Goal: Information Seeking & Learning: Find specific fact

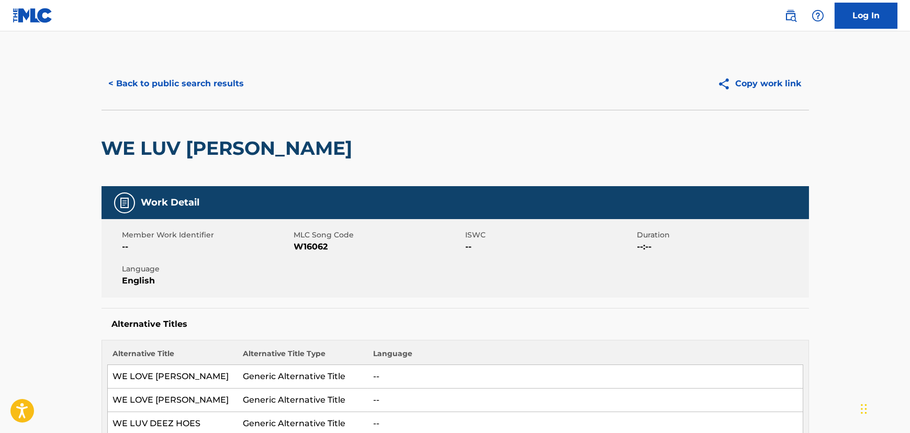
click at [188, 88] on button "< Back to public search results" at bounding box center [177, 84] width 150 height 26
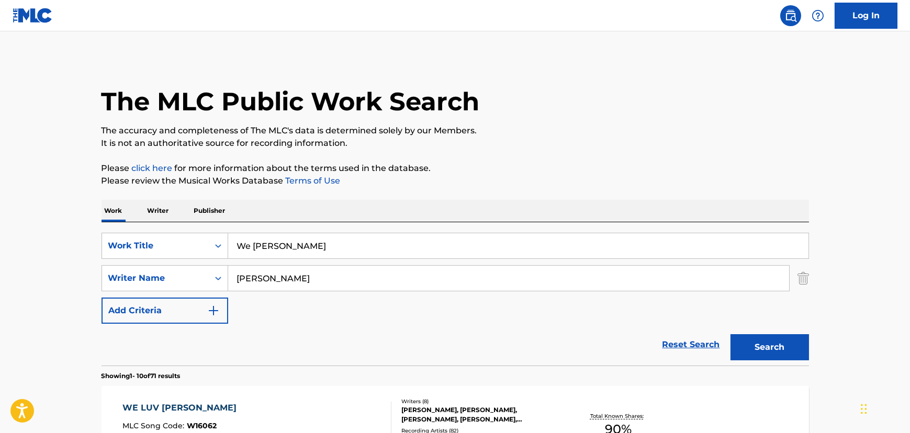
scroll to position [190, 0]
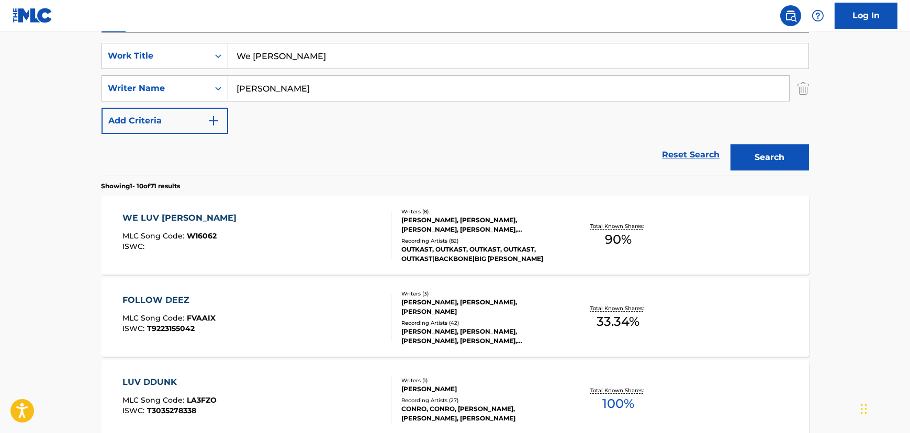
click at [262, 67] on input "We [PERSON_NAME]" at bounding box center [518, 55] width 580 height 25
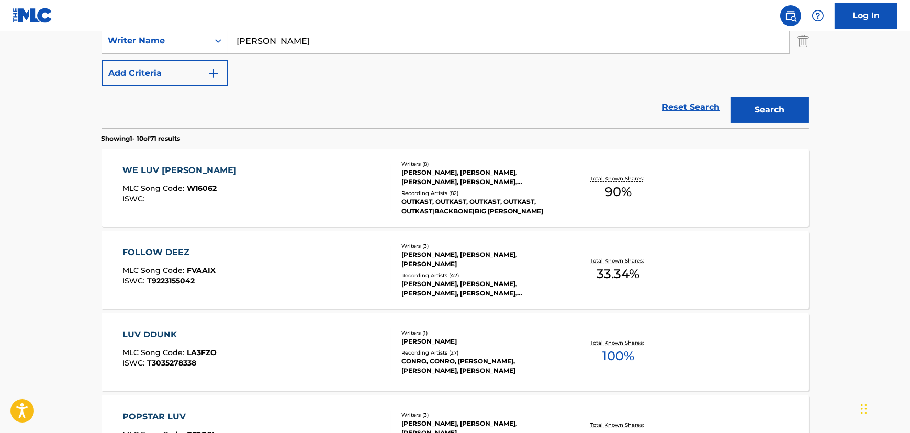
click at [213, 188] on span "W16062" at bounding box center [202, 188] width 30 height 9
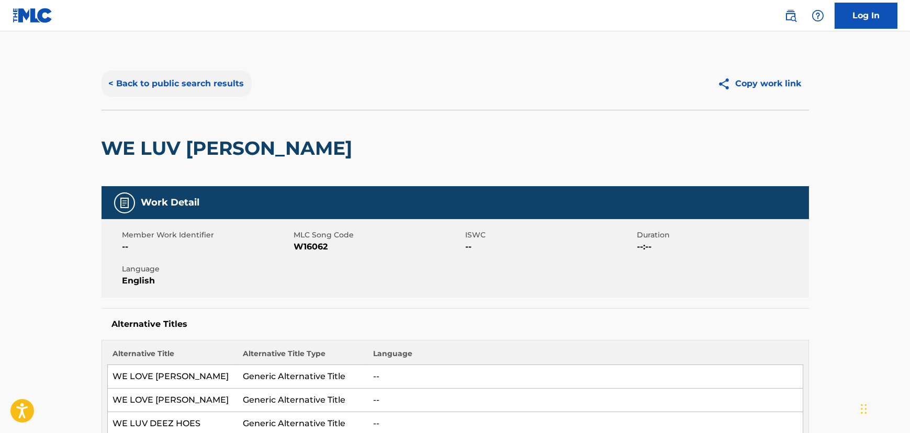
click at [119, 82] on button "< Back to public search results" at bounding box center [177, 84] width 150 height 26
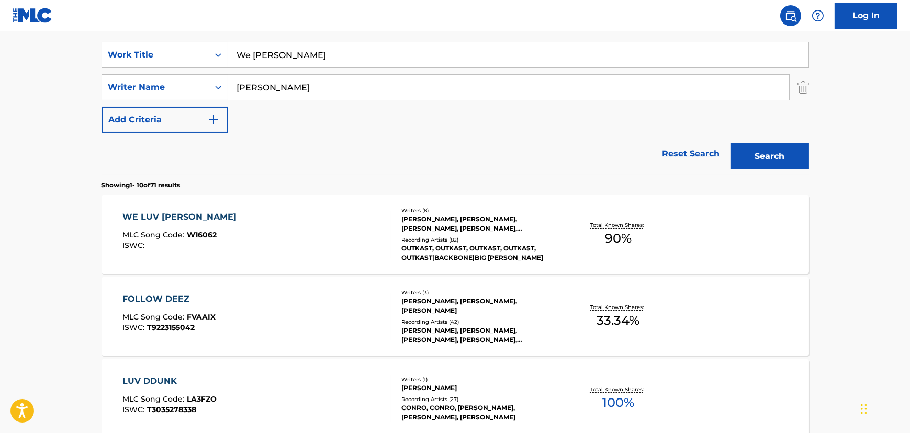
scroll to position [137, 0]
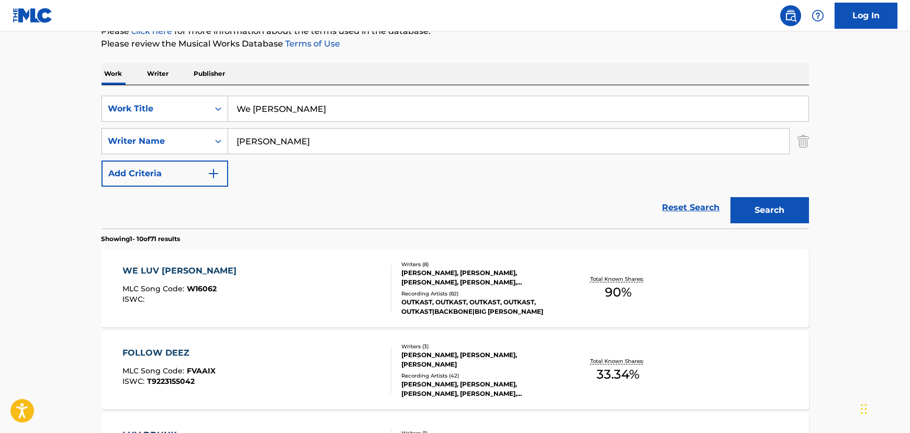
click at [264, 104] on input "We [PERSON_NAME]" at bounding box center [518, 108] width 580 height 25
paste input "So Fresh, So Clean [5]"
type input "So Fresh, So Clean"
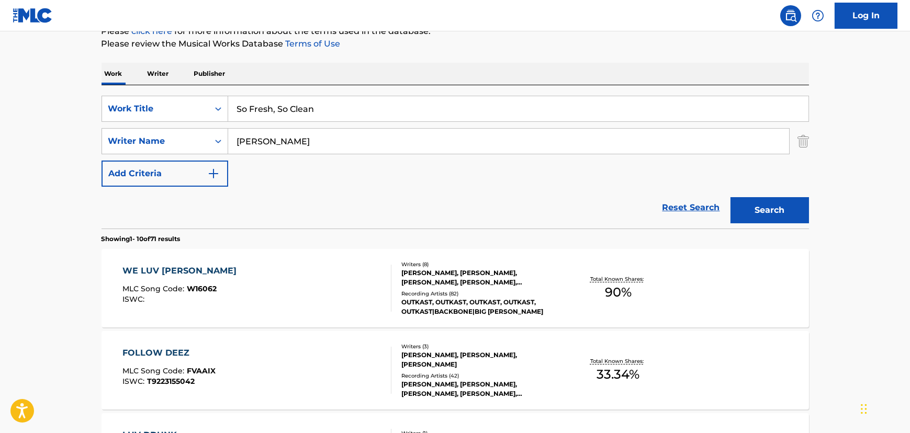
click at [731, 197] on button "Search" at bounding box center [770, 210] width 79 height 26
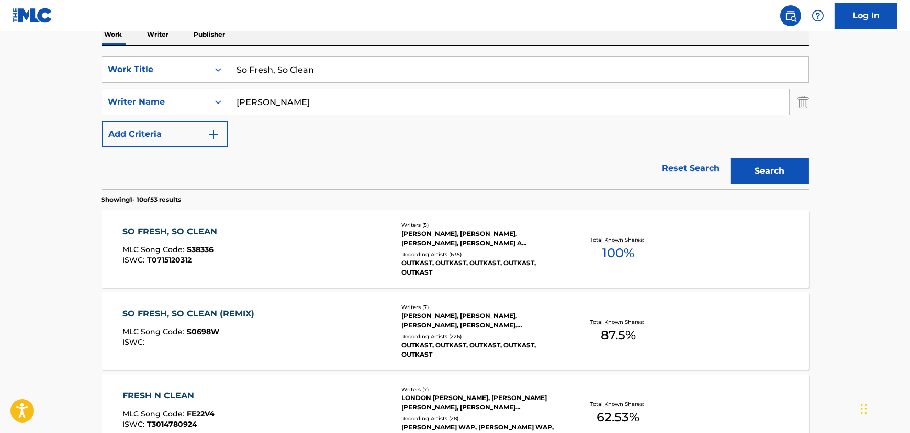
scroll to position [232, 0]
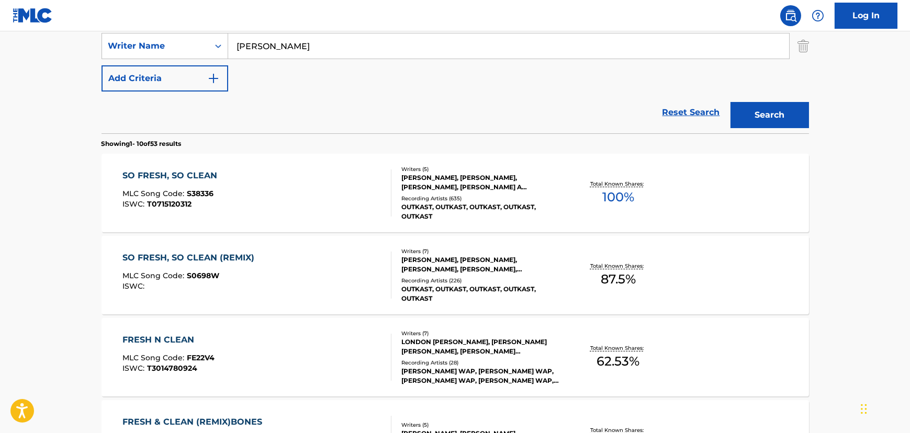
click at [304, 168] on div "SO FRESH, SO CLEAN MLC Song Code : S38336 ISWC : T0715120312 Writers ( 5 ) [PER…" at bounding box center [456, 193] width 708 height 79
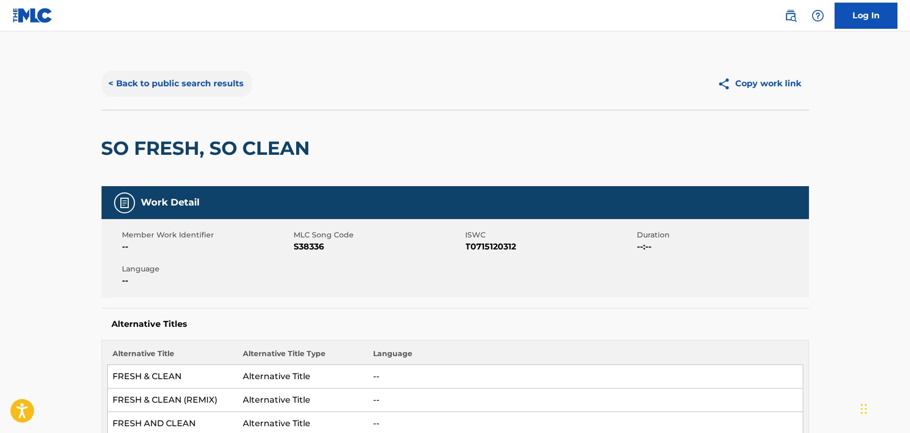
click at [188, 84] on button "< Back to public search results" at bounding box center [177, 84] width 150 height 26
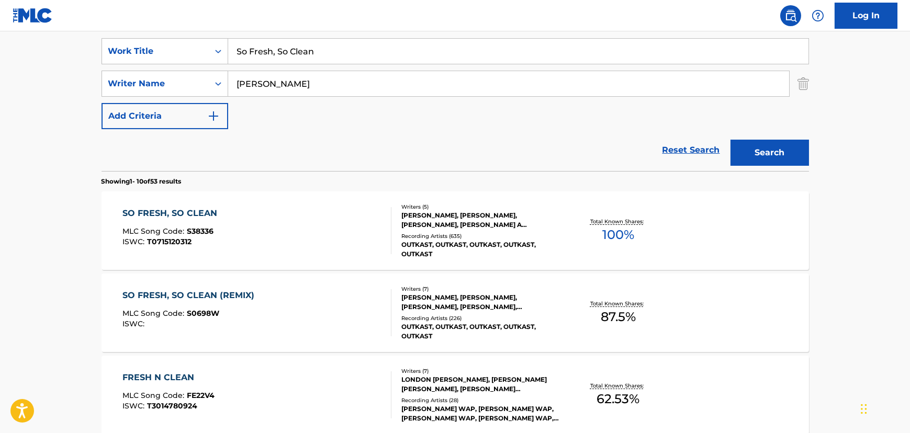
scroll to position [137, 0]
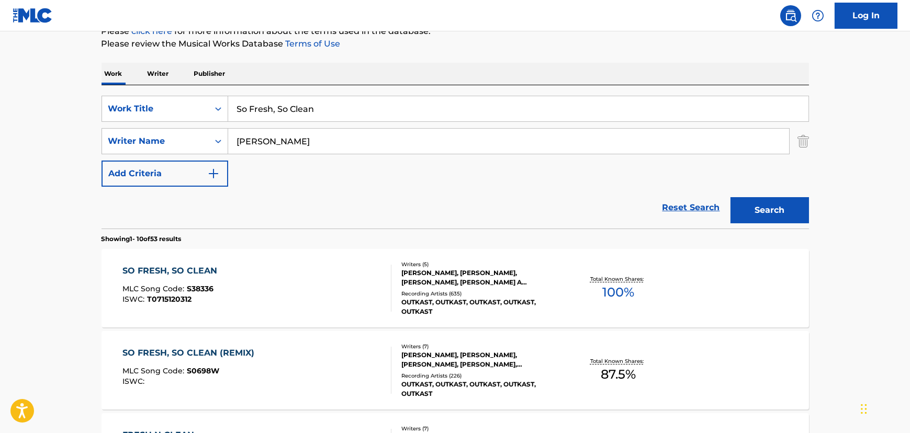
click at [273, 99] on input "So Fresh, So Clean" at bounding box center [518, 108] width 580 height 25
paste input "Gangsta Sh*t [8]"
drag, startPoint x: 293, startPoint y: 106, endPoint x: 376, endPoint y: 104, distance: 83.2
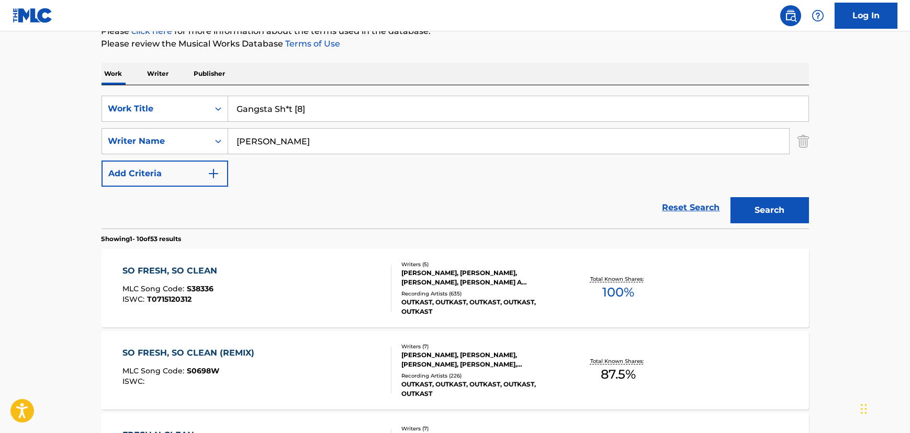
click at [376, 104] on input "Gangsta Sh*t [8]" at bounding box center [518, 108] width 580 height 25
type input "Gangsta Sh*t"
click at [268, 141] on input "[PERSON_NAME]" at bounding box center [508, 141] width 561 height 25
type input "[PERSON_NAME]"
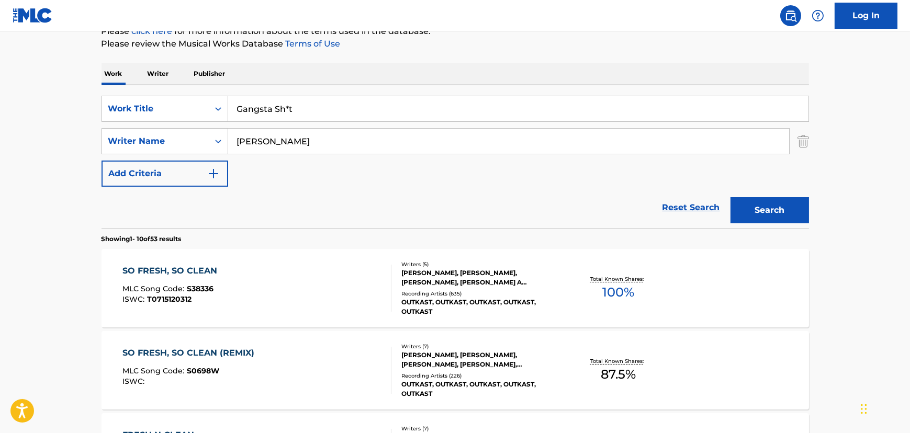
click at [731, 197] on button "Search" at bounding box center [770, 210] width 79 height 26
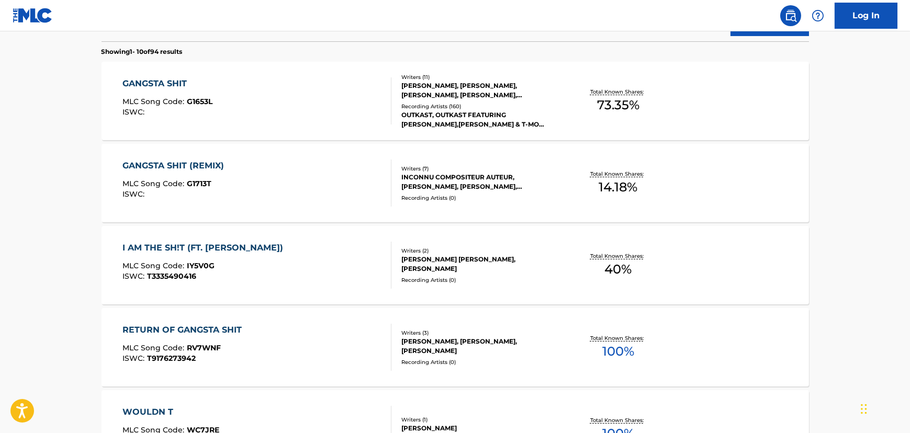
scroll to position [328, 0]
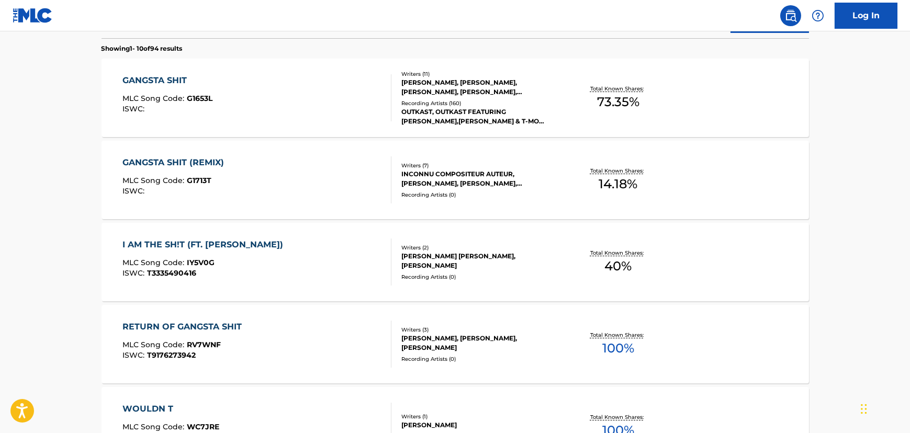
click at [297, 89] on div "GANGSTA SHIT MLC Song Code : G1653L ISWC :" at bounding box center [256, 97] width 269 height 47
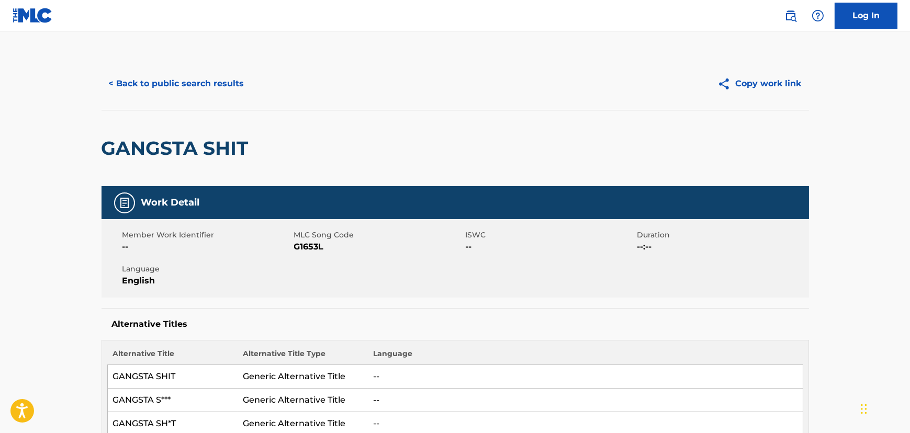
click at [371, 135] on div "GANGSTA SHIT" at bounding box center [456, 148] width 708 height 76
click at [204, 143] on h2 "GANGSTA SHIT" at bounding box center [178, 149] width 152 height 24
copy div "GANGSTA SHIT"
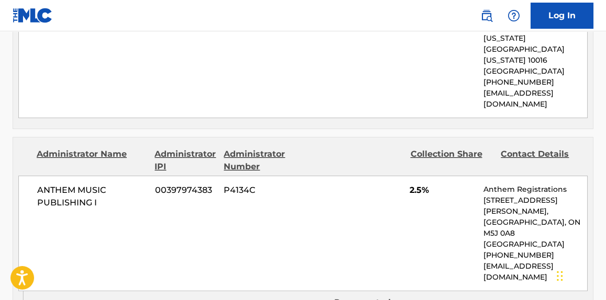
scroll to position [1328, 0]
drag, startPoint x: 47, startPoint y: 96, endPoint x: 115, endPoint y: 114, distance: 70.3
click at [115, 185] on span "ANTHEM MUSIC PUBLISHING I" at bounding box center [92, 197] width 110 height 25
click at [116, 185] on span "ANTHEM MUSIC PUBLISHING I" at bounding box center [92, 197] width 110 height 25
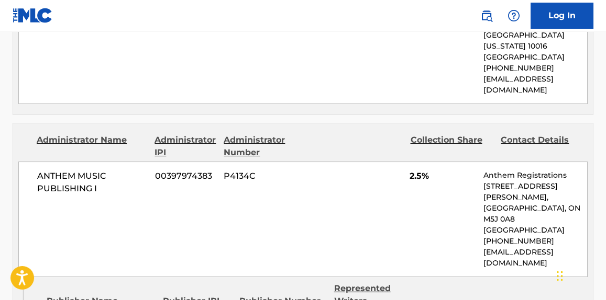
scroll to position [1343, 0]
drag, startPoint x: 481, startPoint y: 145, endPoint x: 527, endPoint y: 164, distance: 48.8
click at [527, 164] on div "ANTHEM MUSIC PUBLISHING I 00397974383 P4134C 2.5% Anthem Registrations [STREET_…" at bounding box center [302, 219] width 569 height 116
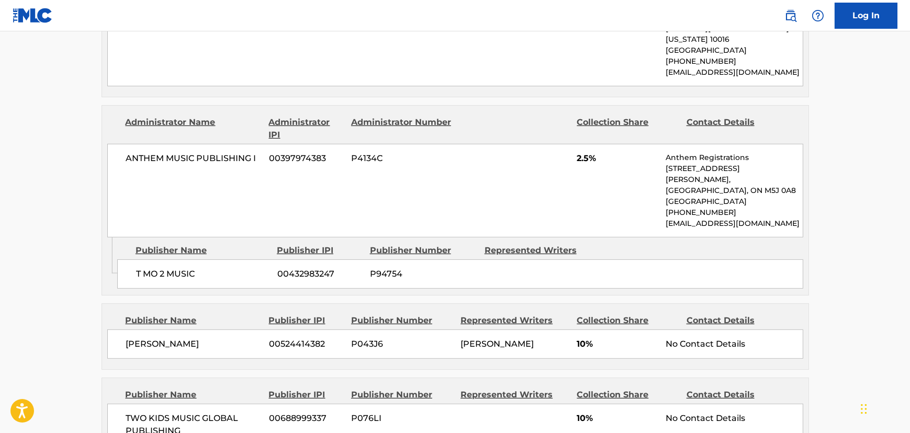
scroll to position [1200, 0]
